Goal: Task Accomplishment & Management: Manage account settings

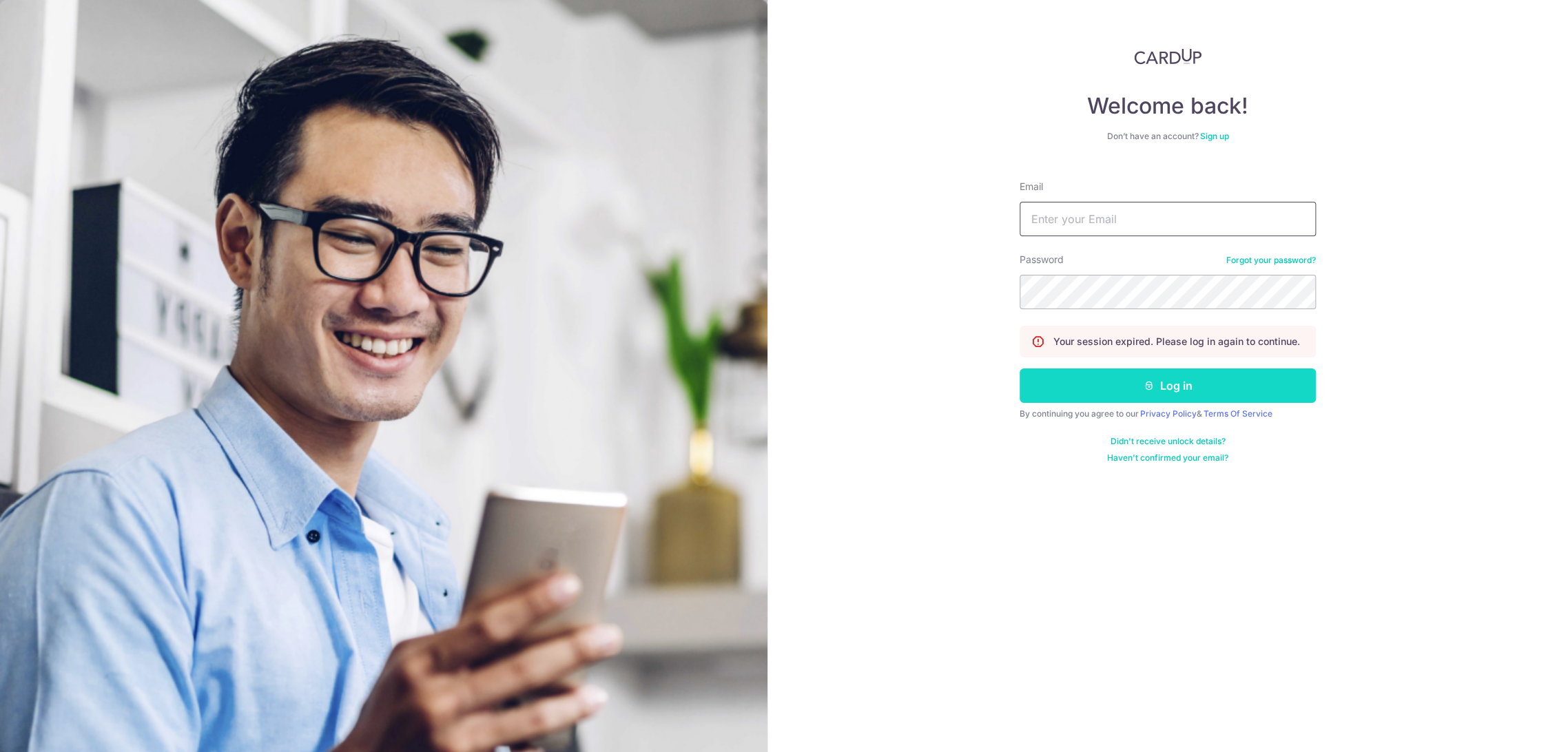
type input "[EMAIL_ADDRESS][DOMAIN_NAME]"
click at [1093, 384] on button "Log in" at bounding box center [1167, 385] width 296 height 34
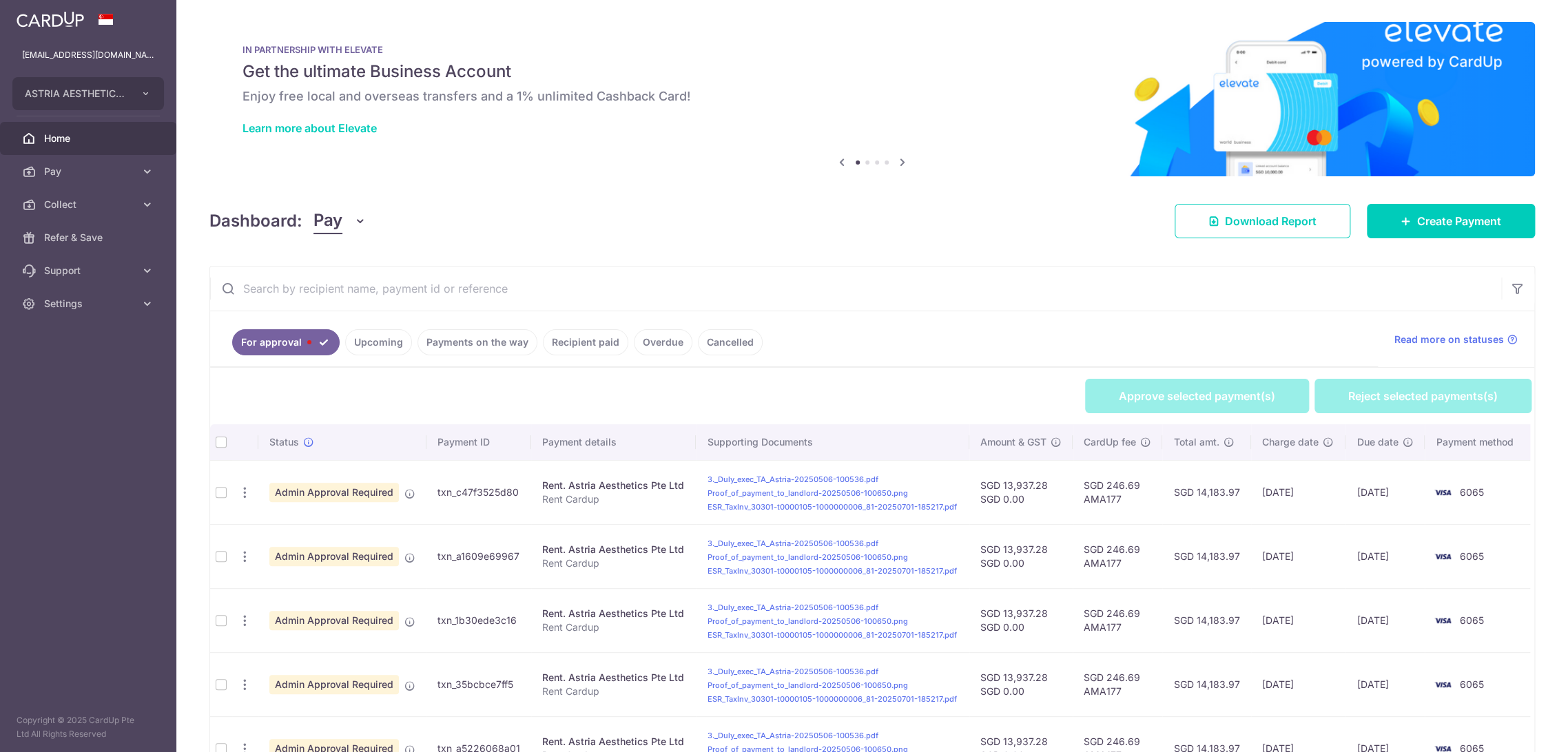
click at [332, 219] on span "Pay" at bounding box center [328, 221] width 29 height 26
click at [376, 303] on link "Collect" at bounding box center [385, 292] width 143 height 33
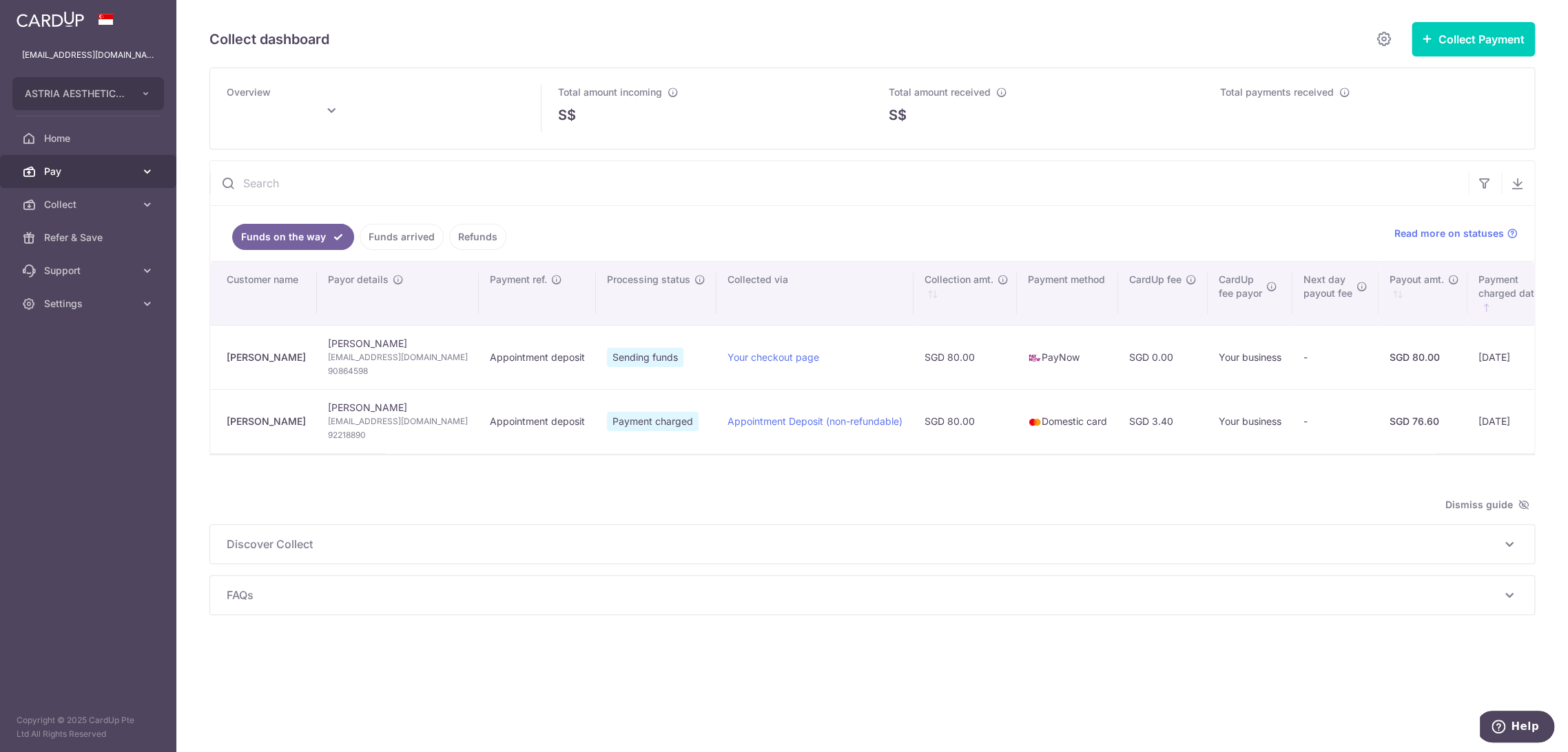
click at [61, 170] on span "Pay" at bounding box center [90, 171] width 91 height 14
click at [58, 202] on span "Payments" at bounding box center [90, 204] width 91 height 14
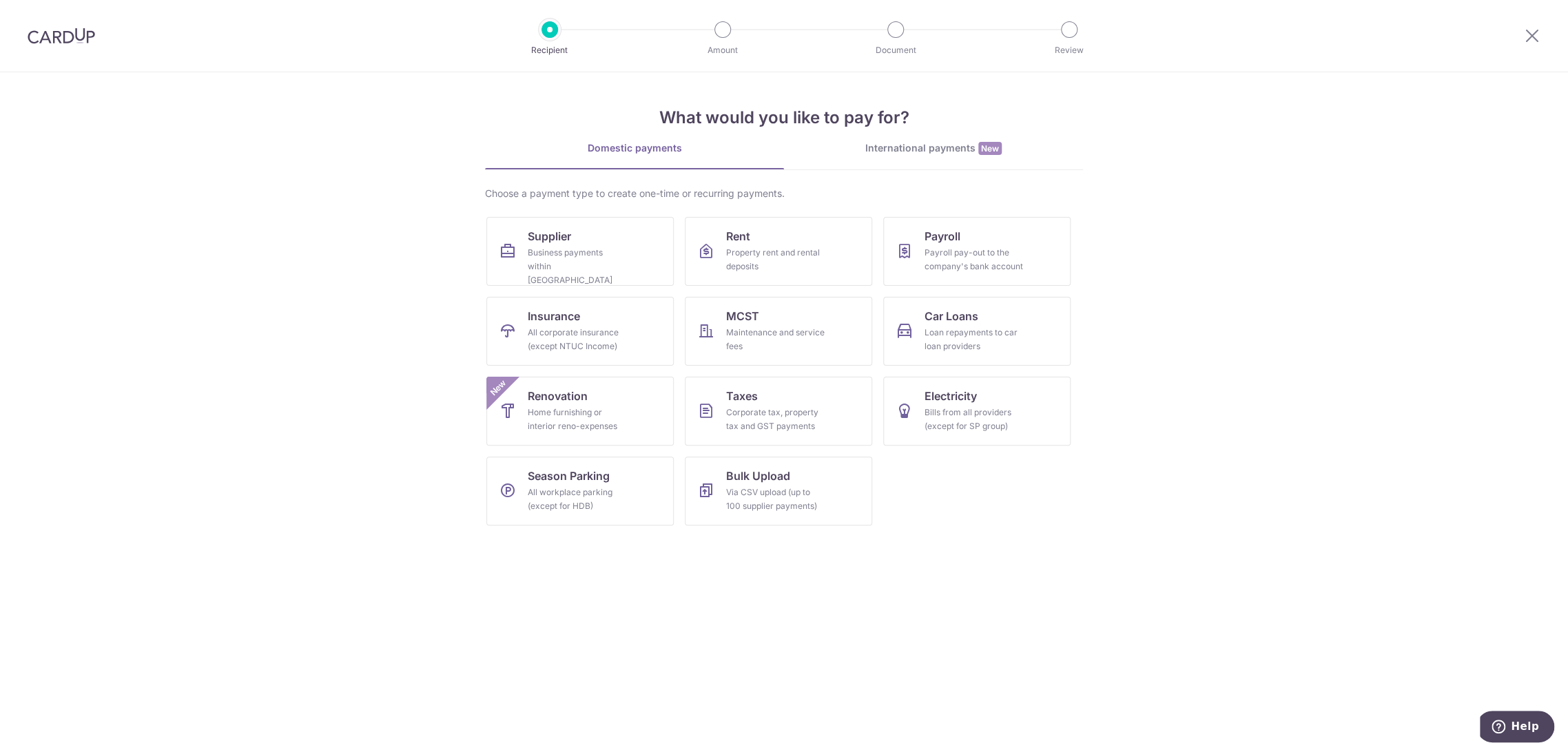
click at [528, 31] on div "Recipient Amount Document Review" at bounding box center [809, 36] width 591 height 72
click at [570, 28] on li "Amount" at bounding box center [644, 30] width 173 height 17
click at [72, 40] on img at bounding box center [61, 36] width 67 height 17
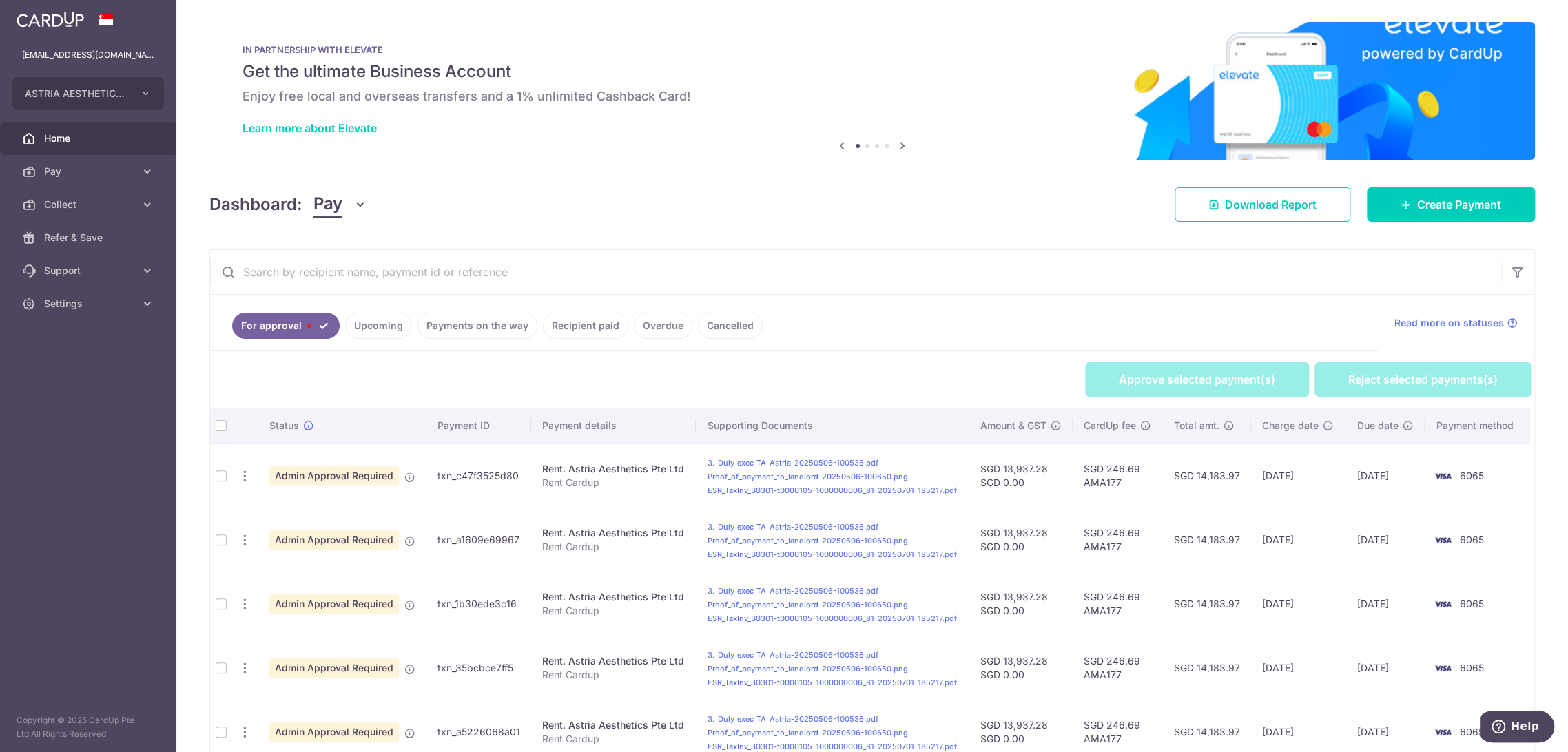
click at [592, 328] on link "Recipient paid" at bounding box center [585, 326] width 86 height 26
